Goal: Task Accomplishment & Management: Use online tool/utility

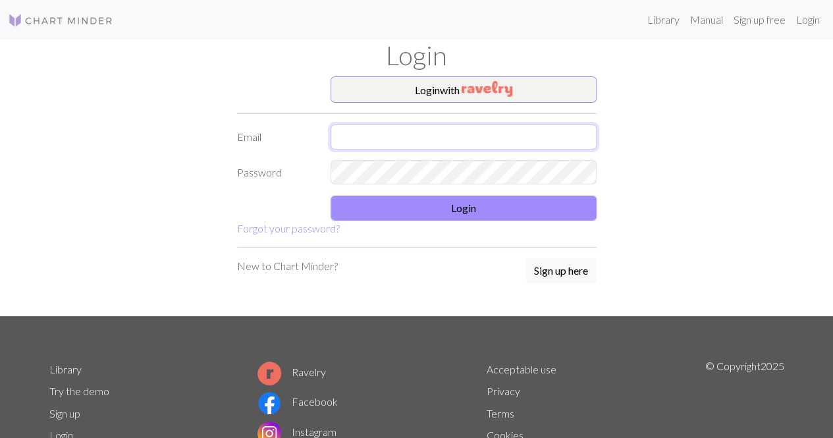
click at [386, 133] on input "text" at bounding box center [463, 136] width 266 height 25
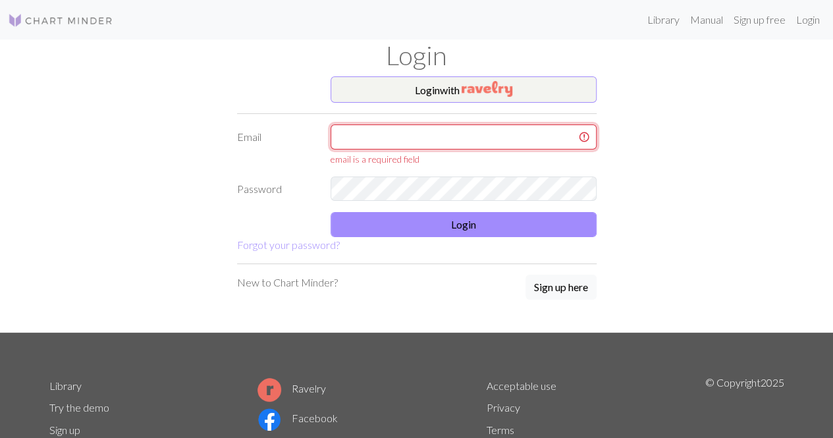
type input "[EMAIL_ADDRESS][DOMAIN_NAME]"
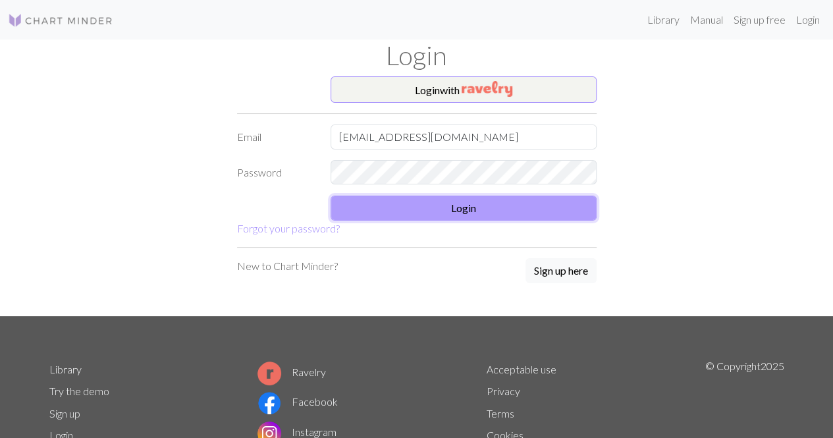
click at [463, 203] on button "Login" at bounding box center [463, 208] width 266 height 25
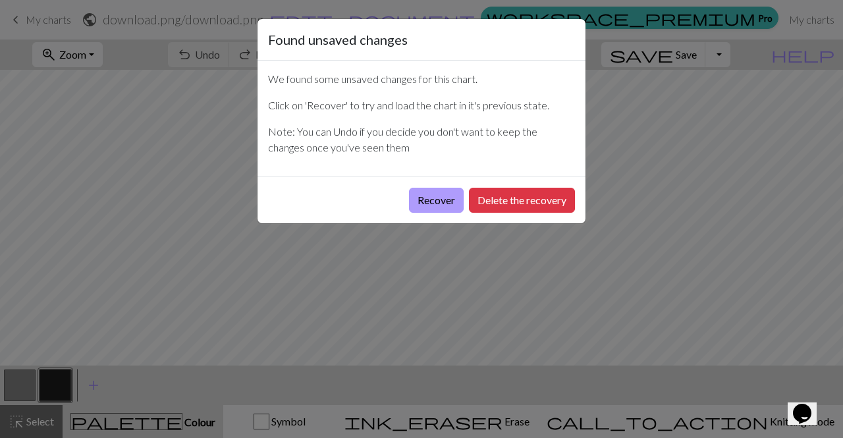
click at [440, 199] on button "Recover" at bounding box center [436, 200] width 55 height 25
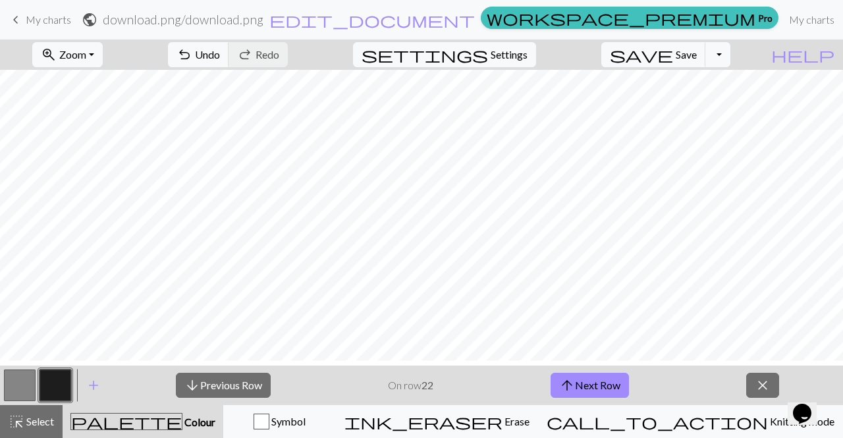
scroll to position [883, 0]
click at [607, 383] on button "arrow_upward Next Row" at bounding box center [589, 385] width 78 height 25
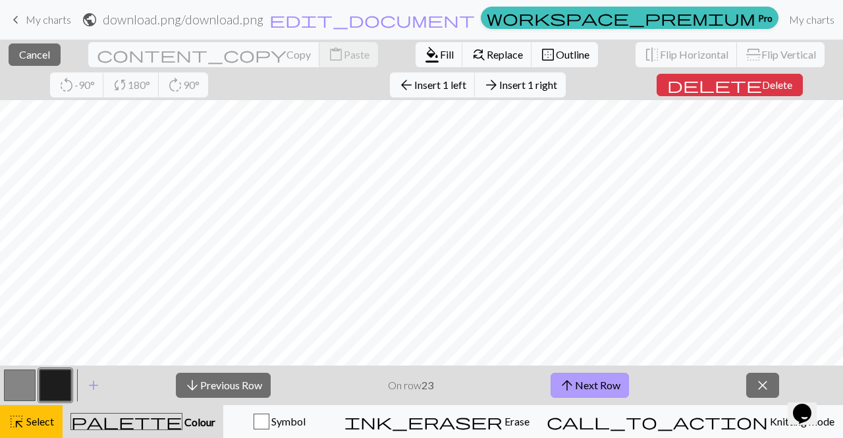
click at [577, 378] on button "arrow_upward Next Row" at bounding box center [589, 385] width 78 height 25
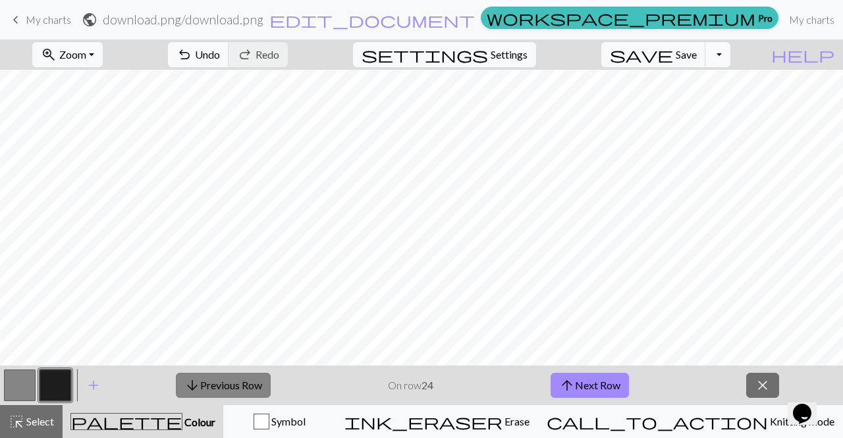
click at [240, 388] on button "arrow_downward Previous Row" at bounding box center [223, 385] width 95 height 25
click at [571, 376] on span "arrow_upward" at bounding box center [567, 385] width 16 height 18
click at [574, 380] on span "arrow_upward" at bounding box center [567, 385] width 16 height 18
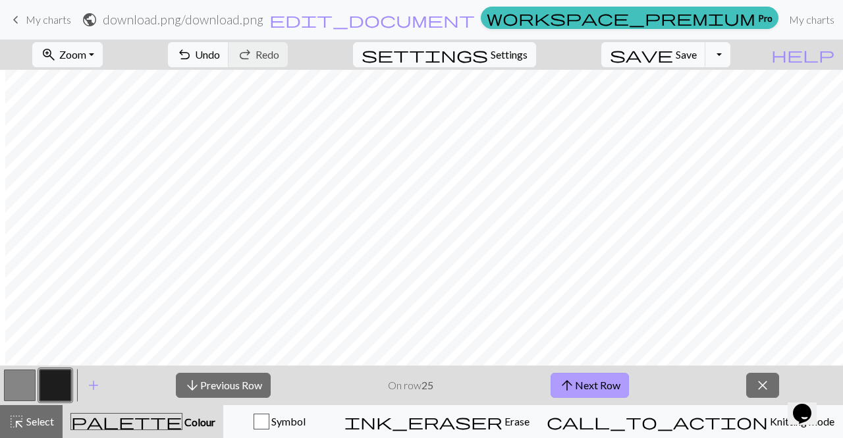
click at [591, 384] on button "arrow_upward Next Row" at bounding box center [589, 385] width 78 height 25
